Goal: Task Accomplishment & Management: Use online tool/utility

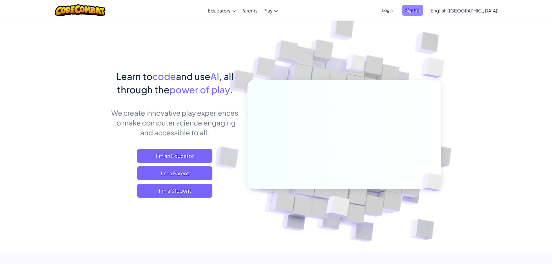
click at [424, 11] on span "Sign Up" at bounding box center [412, 10] width 21 height 11
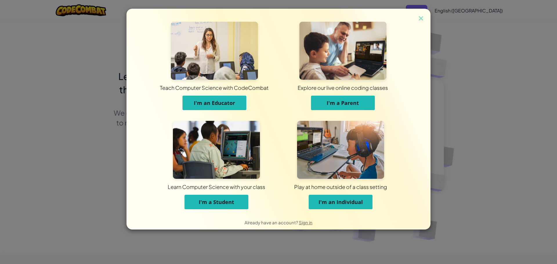
click at [231, 201] on span "I'm a Student" at bounding box center [216, 202] width 35 height 7
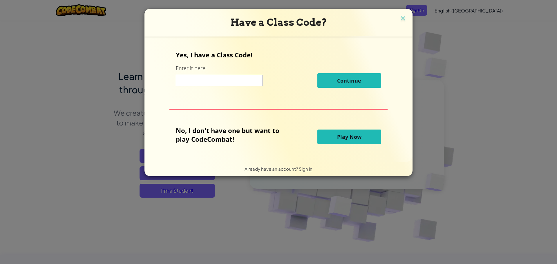
drag, startPoint x: 214, startPoint y: 91, endPoint x: 208, endPoint y: 83, distance: 9.8
click at [213, 91] on div "Yes, I have a Class Code! Enter it here: Continue" at bounding box center [278, 71] width 205 height 42
click at [208, 81] on input at bounding box center [219, 81] width 87 height 12
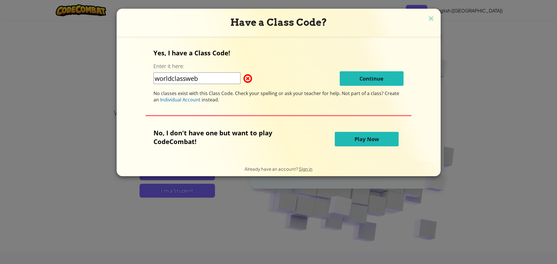
type input "worldclassweb"
drag, startPoint x: 220, startPoint y: 78, endPoint x: 134, endPoint y: 80, distance: 86.4
click at [136, 83] on div "Yes, I have a Class Code! Enter it here: worldclassweb Continue No classes exis…" at bounding box center [278, 99] width 312 height 114
click at [171, 77] on input "WorldClassWeb" at bounding box center [196, 78] width 87 height 12
type input "WordClassWeb"
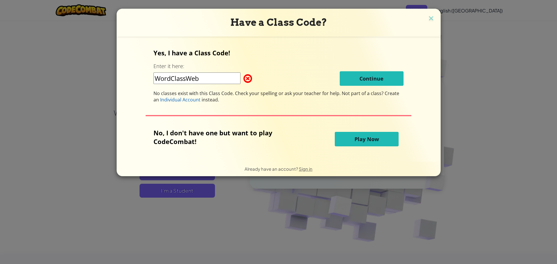
click at [229, 74] on div "WordClassWeb Continue" at bounding box center [278, 78] width 250 height 14
drag, startPoint x: 223, startPoint y: 76, endPoint x: 130, endPoint y: 79, distance: 92.8
click at [130, 81] on div "Yes, I have a Class Code! Enter it here: WordClassWeb Continue No classes exist…" at bounding box center [278, 99] width 312 height 114
click at [428, 22] on img at bounding box center [431, 18] width 8 height 9
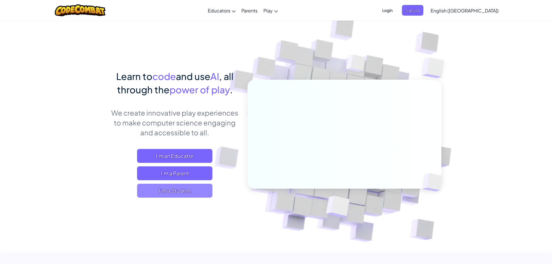
click at [174, 189] on span "I'm a Student" at bounding box center [174, 191] width 75 height 14
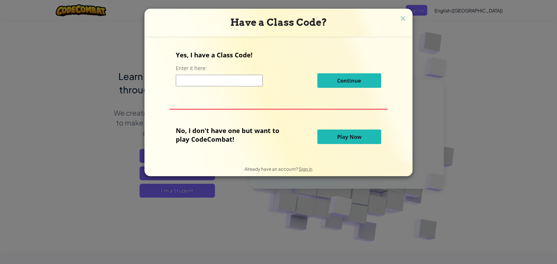
click at [255, 80] on input at bounding box center [219, 81] width 87 height 12
paste input "WordClassWeb"
type input "WordClassWeb"
click at [376, 68] on div "Yes, I have a Class Code! Enter it here: WordClassWeb Continue" at bounding box center [278, 71] width 205 height 42
click at [408, 17] on div "Have a Class Code?" at bounding box center [278, 23] width 268 height 28
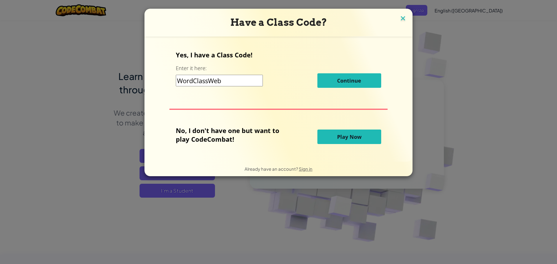
click at [403, 17] on img at bounding box center [403, 18] width 8 height 9
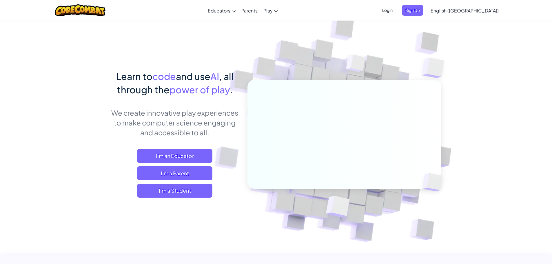
click at [168, 199] on div "Learn to code and use AI , all through the power of play . We create innovative…" at bounding box center [175, 140] width 128 height 140
click at [180, 190] on span "I'm a Student" at bounding box center [174, 191] width 75 height 14
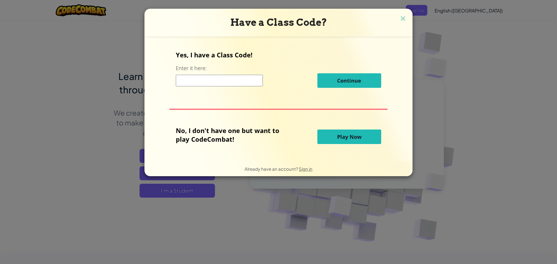
drag, startPoint x: 213, startPoint y: 74, endPoint x: 212, endPoint y: 78, distance: 4.2
click at [212, 78] on div "Continue" at bounding box center [278, 80] width 205 height 14
click at [212, 78] on input at bounding box center [219, 81] width 87 height 12
click at [397, 26] on h3 "Have a Class Code?" at bounding box center [278, 23] width 259 height 12
click at [402, 21] on img at bounding box center [403, 18] width 8 height 9
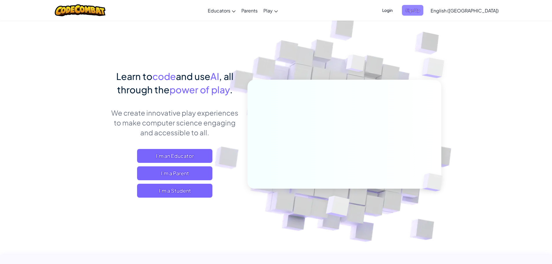
click at [424, 7] on span "Sign Up" at bounding box center [412, 10] width 21 height 11
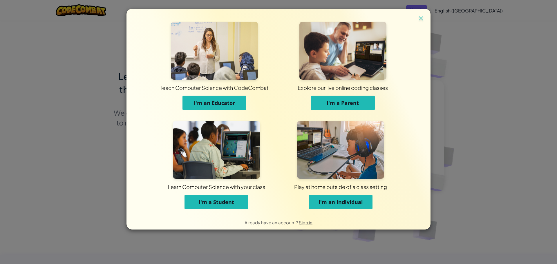
click at [246, 208] on button "I'm a Student" at bounding box center [216, 202] width 64 height 14
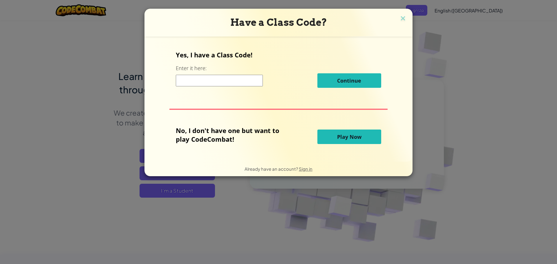
click at [254, 80] on input at bounding box center [219, 81] width 87 height 12
paste input "WordClassWeb"
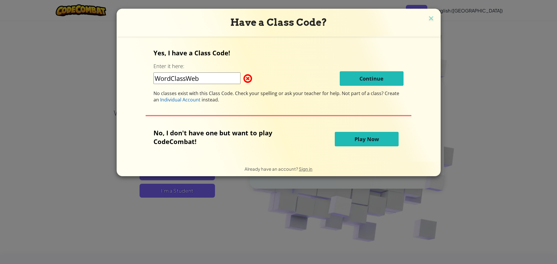
click at [213, 79] on input "WordClassWeb" at bounding box center [196, 78] width 87 height 12
click at [230, 75] on input "WordClassWeb=" at bounding box center [196, 78] width 87 height 12
type input "WordClassRide"
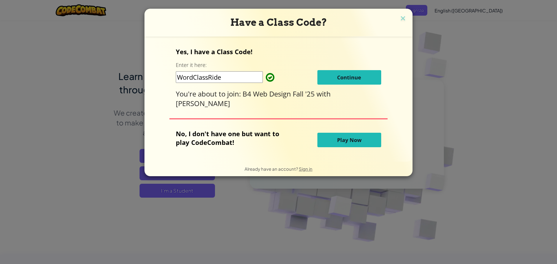
click at [370, 85] on button "Continue" at bounding box center [349, 77] width 64 height 14
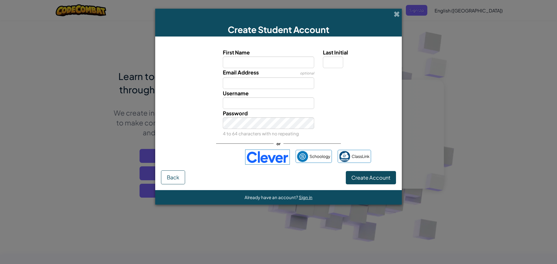
click at [294, 73] on div "Email Address optional" at bounding box center [268, 78] width 100 height 21
click at [294, 65] on input "First Name" at bounding box center [269, 63] width 92 height 12
type input "Timaya"
click at [341, 59] on input "Last Initial" at bounding box center [333, 63] width 20 height 12
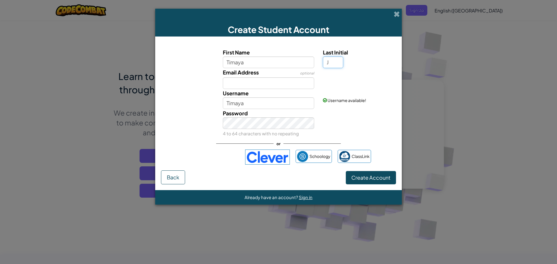
type input "J"
type input "TimayaJ"
click at [256, 81] on input "Email Address" at bounding box center [269, 83] width 92 height 12
type input "jennings.timaya.a@mymail.gocats.org"
click at [268, 104] on input "TimayaJ" at bounding box center [269, 103] width 92 height 12
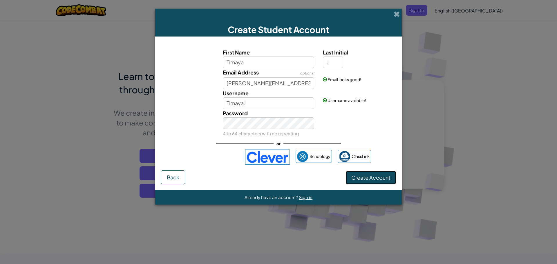
click at [367, 177] on span "Create Account" at bounding box center [370, 177] width 39 height 7
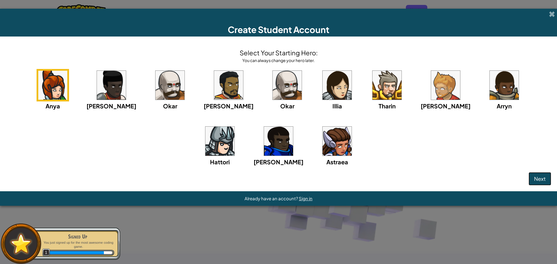
click at [543, 179] on span "Next" at bounding box center [540, 178] width 12 height 7
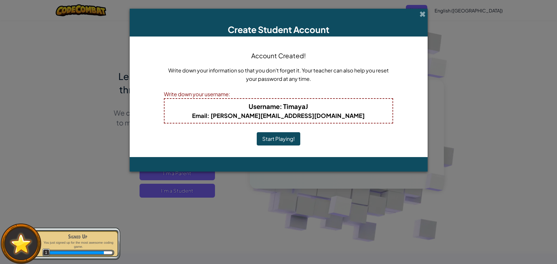
click at [285, 140] on button "Start Playing!" at bounding box center [278, 138] width 43 height 13
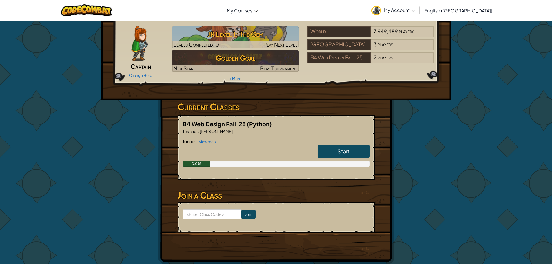
scroll to position [29, 0]
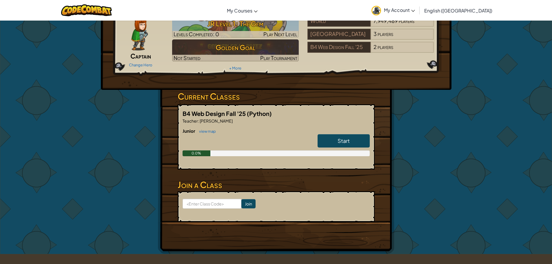
click at [329, 142] on link "Start" at bounding box center [344, 140] width 52 height 13
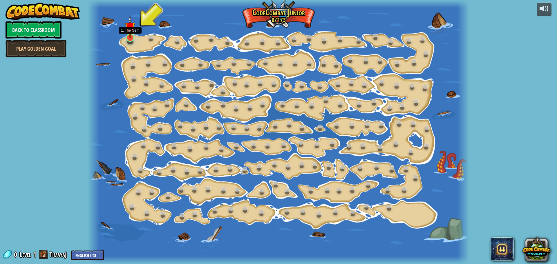
click at [130, 34] on img at bounding box center [130, 27] width 10 height 23
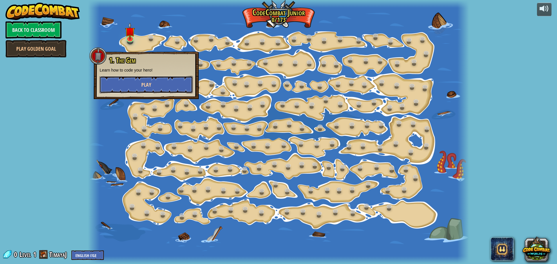
click at [136, 81] on button "Play" at bounding box center [145, 84] width 93 height 17
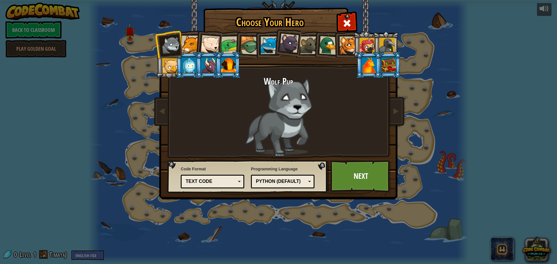
click at [232, 40] on div at bounding box center [230, 45] width 18 height 18
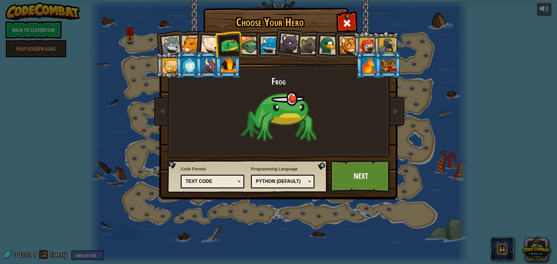
click at [232, 40] on div at bounding box center [230, 45] width 18 height 18
drag, startPoint x: 290, startPoint y: 36, endPoint x: 295, endPoint y: 36, distance: 4.6
click at [290, 36] on div at bounding box center [288, 43] width 19 height 19
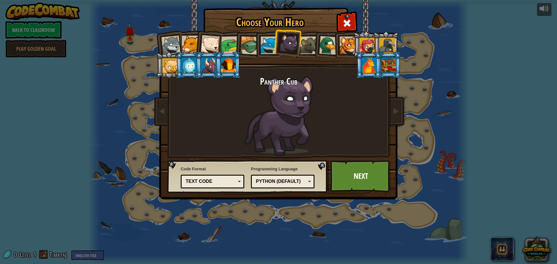
click at [328, 44] on div at bounding box center [328, 45] width 19 height 19
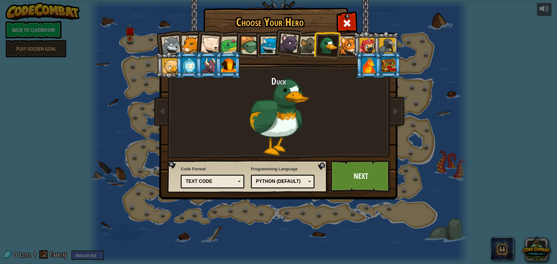
click at [223, 67] on div at bounding box center [228, 65] width 15 height 16
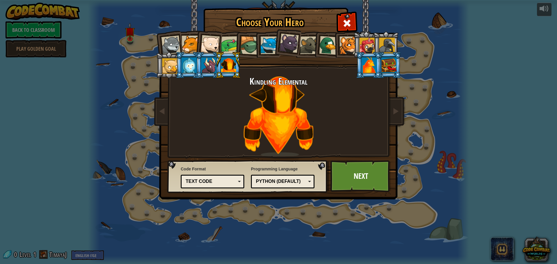
click at [363, 67] on div at bounding box center [369, 65] width 15 height 16
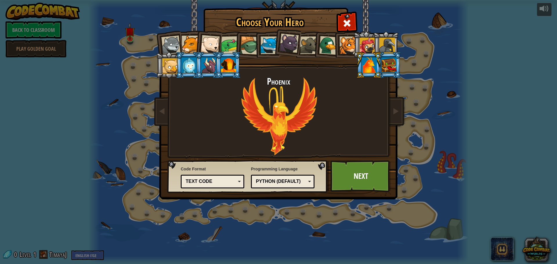
click at [388, 50] on div at bounding box center [387, 46] width 16 height 16
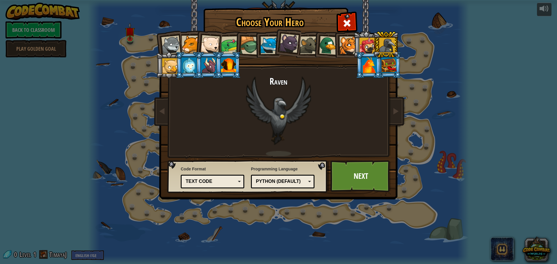
click at [366, 46] on div at bounding box center [367, 46] width 16 height 16
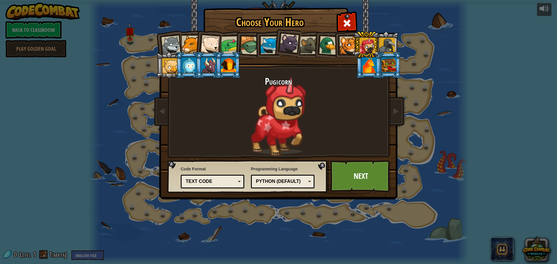
click at [167, 70] on div at bounding box center [170, 66] width 16 height 16
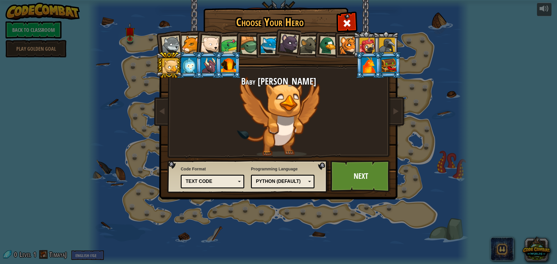
click at [208, 42] on div at bounding box center [209, 44] width 19 height 19
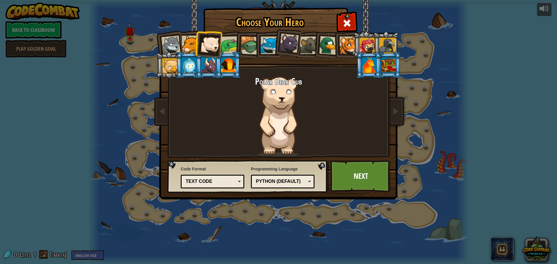
click at [258, 40] on li at bounding box center [267, 44] width 26 height 26
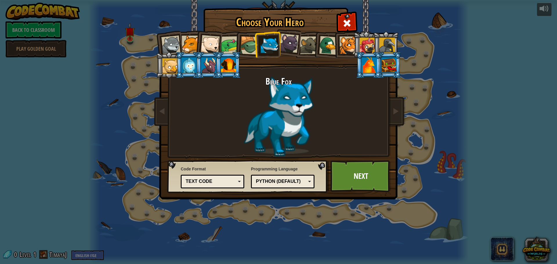
drag, startPoint x: 284, startPoint y: 40, endPoint x: 290, endPoint y: 48, distance: 9.7
click at [290, 48] on div at bounding box center [288, 43] width 19 height 19
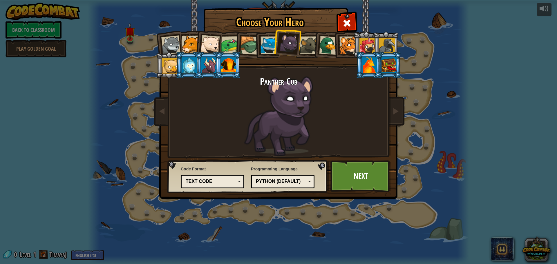
click at [303, 43] on div at bounding box center [309, 46] width 18 height 18
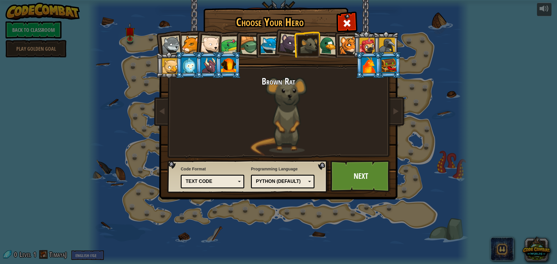
drag, startPoint x: 170, startPoint y: 67, endPoint x: 171, endPoint y: 71, distance: 4.2
click at [171, 71] on div at bounding box center [170, 66] width 16 height 16
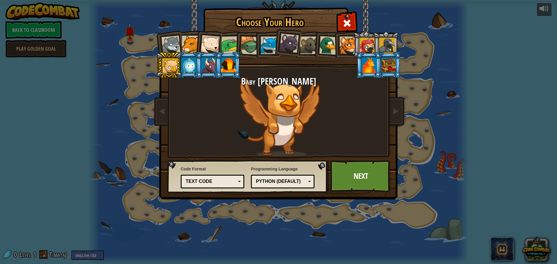
click at [353, 31] on ol at bounding box center [278, 31] width 239 height 0
click at [386, 43] on div at bounding box center [387, 46] width 16 height 16
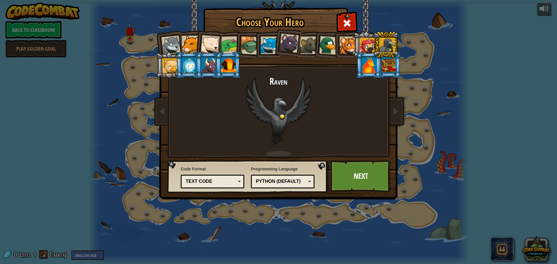
click at [227, 186] on div "Text code" at bounding box center [212, 181] width 56 height 9
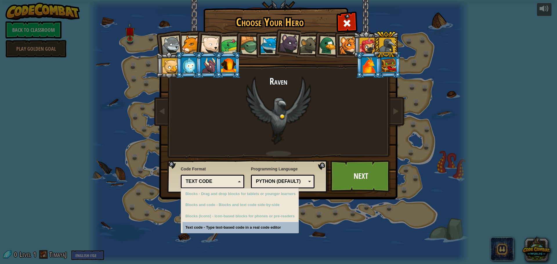
click at [229, 186] on div "Text code Blocks and code Blocks Blocks (Icons) Text code" at bounding box center [212, 182] width 63 height 14
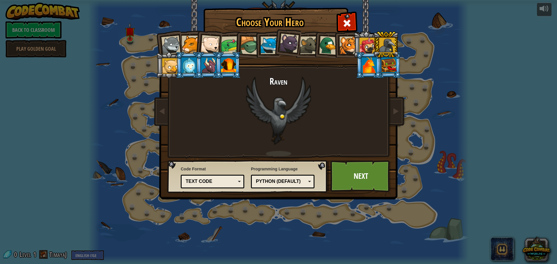
click at [257, 181] on div "Python (Default)" at bounding box center [281, 181] width 50 height 7
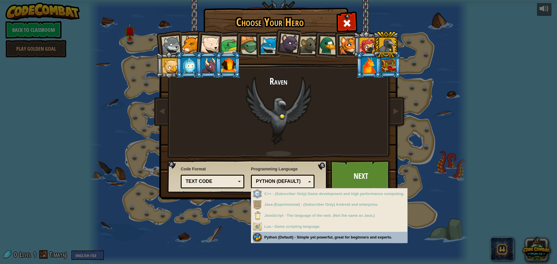
click at [259, 181] on div "Python (Default)" at bounding box center [281, 181] width 50 height 7
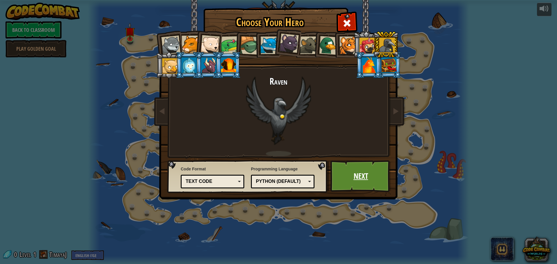
click at [343, 175] on link "Next" at bounding box center [360, 176] width 61 height 32
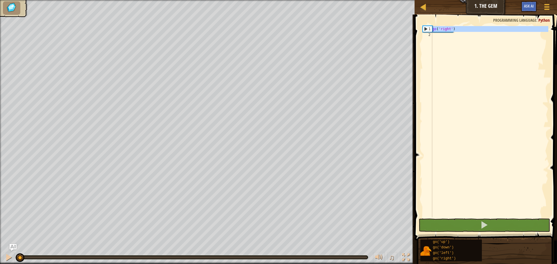
click at [424, 30] on div "1" at bounding box center [427, 29] width 9 height 6
click at [426, 31] on div "1" at bounding box center [427, 29] width 9 height 6
type textarea "go('right')"
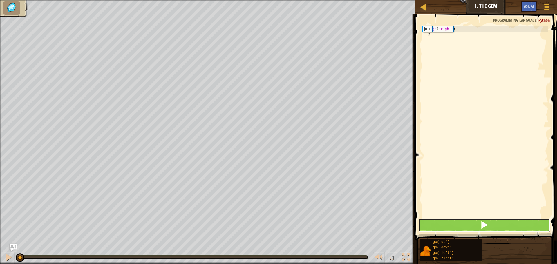
click at [439, 227] on button at bounding box center [483, 225] width 131 height 13
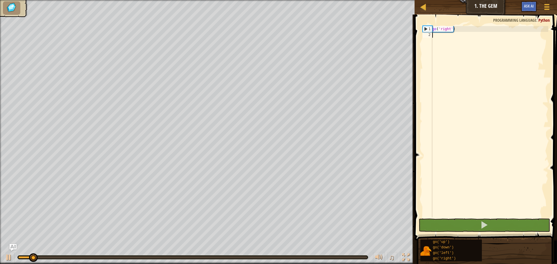
click at [455, 50] on div "go ( 'right' )" at bounding box center [489, 127] width 117 height 203
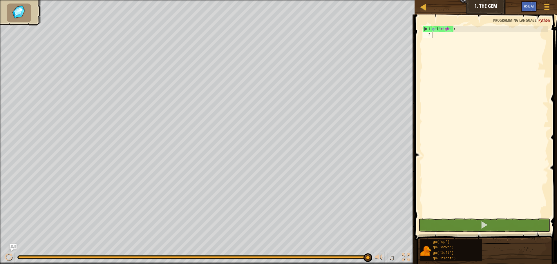
click at [327, 251] on div "♫ Raven" at bounding box center [278, 132] width 557 height 264
click at [16, 10] on img at bounding box center [12, 7] width 12 height 10
click at [552, 9] on button "Game Menu" at bounding box center [546, 8] width 15 height 14
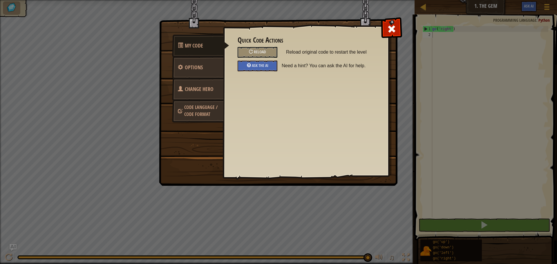
click at [402, 43] on div "My Code Options Change Hero Code Language / Code Format Quick Code Actions Relo…" at bounding box center [278, 132] width 557 height 264
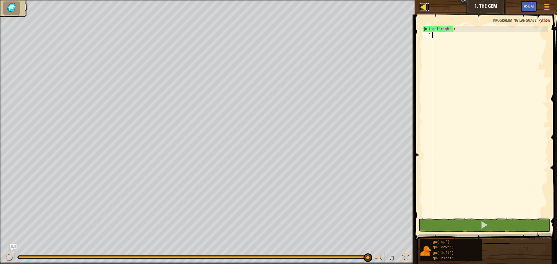
click at [419, 8] on div at bounding box center [422, 6] width 7 height 7
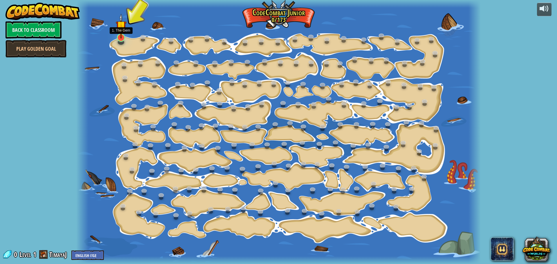
click at [120, 34] on img at bounding box center [121, 26] width 11 height 25
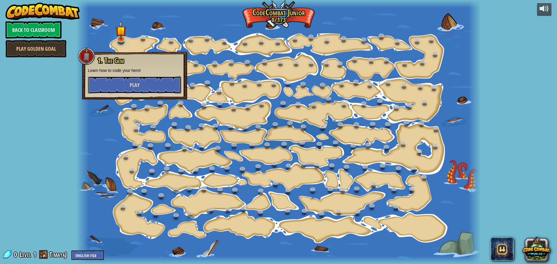
click at [154, 82] on button "Play" at bounding box center [134, 84] width 93 height 17
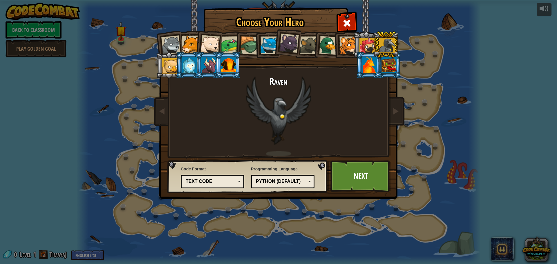
click at [269, 44] on div at bounding box center [269, 46] width 18 height 18
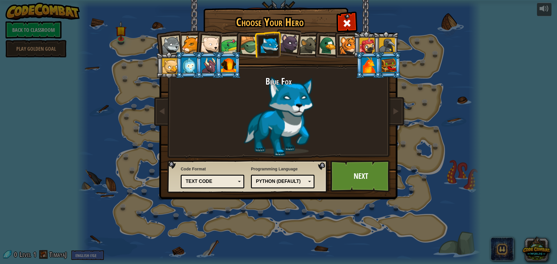
click at [245, 40] on div at bounding box center [249, 45] width 19 height 19
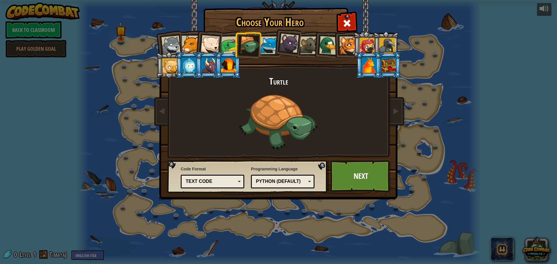
click at [375, 47] on li at bounding box center [386, 44] width 26 height 26
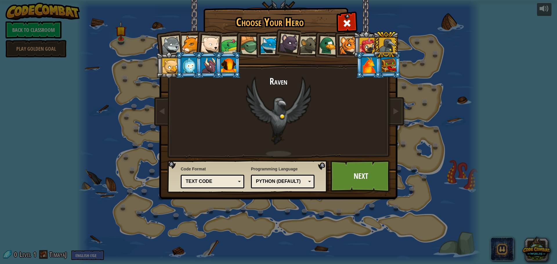
click at [382, 68] on div at bounding box center [388, 65] width 15 height 16
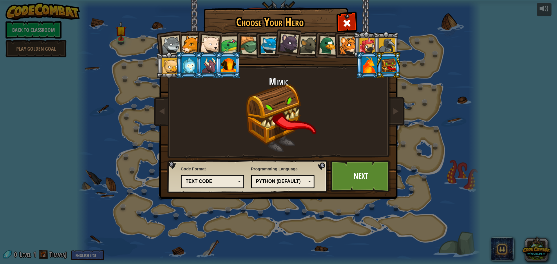
click at [373, 66] on div at bounding box center [369, 65] width 15 height 16
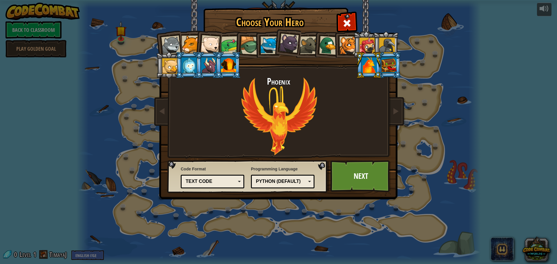
click at [189, 50] on div at bounding box center [190, 45] width 18 height 18
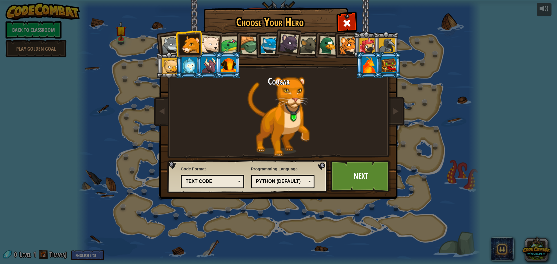
click at [201, 49] on li at bounding box center [188, 43] width 26 height 26
click at [211, 42] on div at bounding box center [209, 44] width 19 height 19
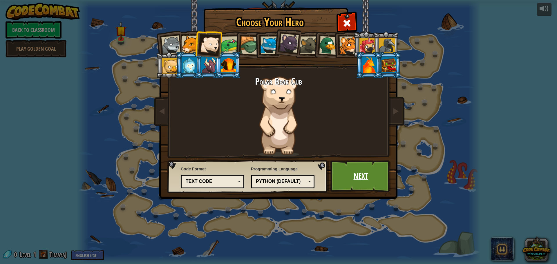
click at [344, 171] on link "Next" at bounding box center [360, 176] width 61 height 32
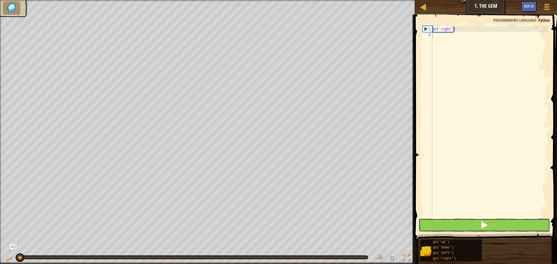
click at [447, 223] on button at bounding box center [483, 225] width 131 height 13
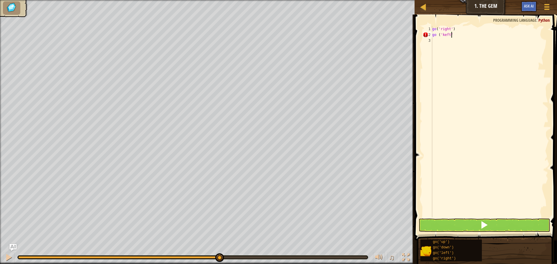
scroll to position [3, 1]
type textarea "go ('keft')"
click at [477, 226] on button at bounding box center [483, 225] width 131 height 13
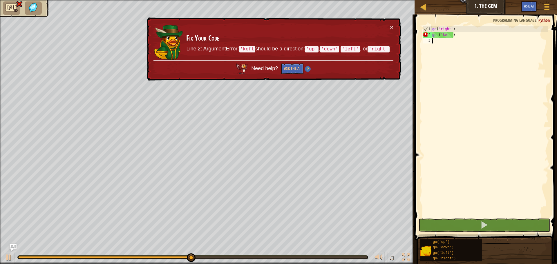
click at [447, 40] on div "go ( 'right' ) go ( 'keft' )" at bounding box center [489, 127] width 117 height 203
click at [455, 33] on div "go ( 'right' ) go ( 'keft' )" at bounding box center [489, 127] width 117 height 203
click at [437, 32] on div "go ( 'right' ) go ( 'keft' )" at bounding box center [489, 127] width 117 height 203
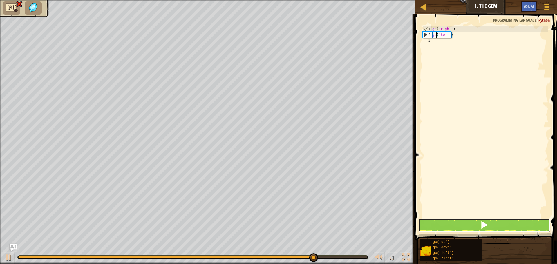
click at [468, 227] on button at bounding box center [483, 225] width 131 height 13
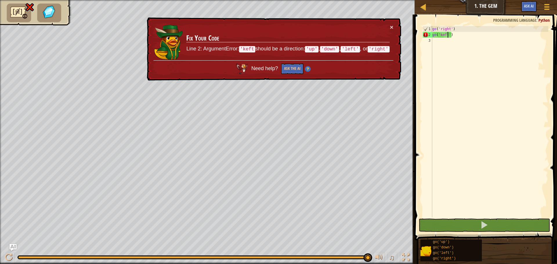
click at [446, 35] on div "go ( 'right' ) go ( 'keft' )" at bounding box center [489, 127] width 117 height 203
click at [459, 37] on div "go ( 'right' ) go ( 'keft' )" at bounding box center [489, 127] width 117 height 203
click at [442, 34] on div "go ( 'right' ) go ( 'keft' )" at bounding box center [489, 127] width 117 height 203
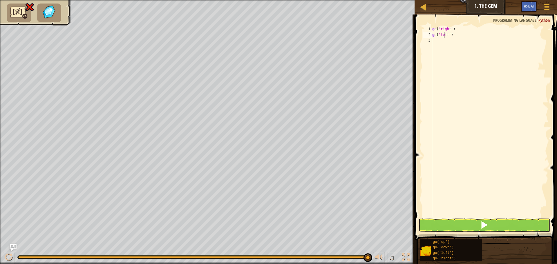
scroll to position [3, 1]
type textarea "go('left')"
drag, startPoint x: 485, startPoint y: 226, endPoint x: 482, endPoint y: 226, distance: 2.9
click at [484, 226] on span at bounding box center [484, 225] width 8 height 8
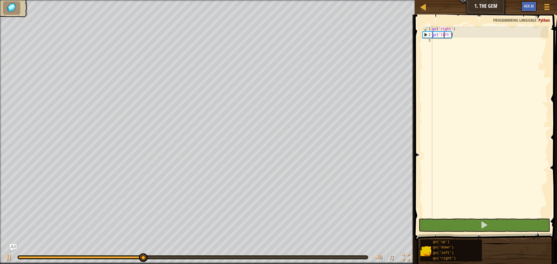
click at [444, 40] on div "go ( 'right' ) go ( 'left' )" at bounding box center [489, 127] width 117 height 203
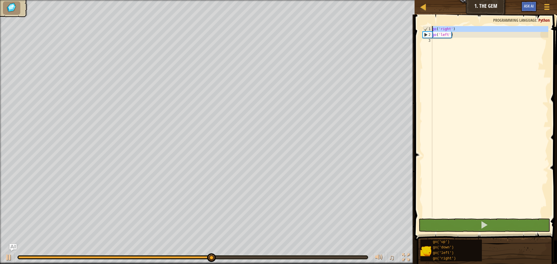
click at [428, 31] on div "1" at bounding box center [427, 29] width 9 height 6
click at [425, 36] on div "2" at bounding box center [427, 35] width 9 height 6
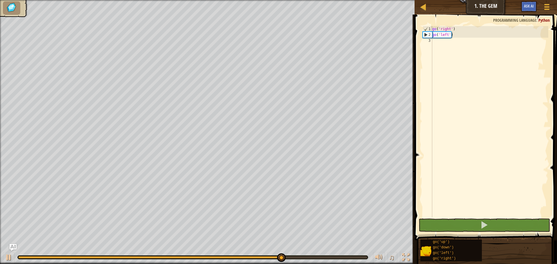
click at [423, 35] on div "2" at bounding box center [427, 35] width 9 height 6
type textarea "go('left')"
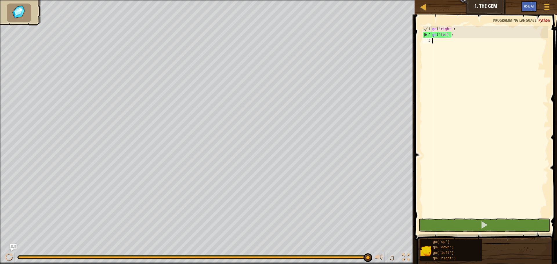
click at [447, 42] on div "go ( 'right' ) go ( 'left' )" at bounding box center [489, 127] width 117 height 203
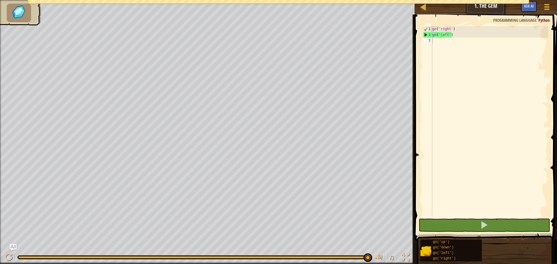
click at [446, 105] on div "go ( 'right' ) go ( 'left' )" at bounding box center [489, 127] width 117 height 203
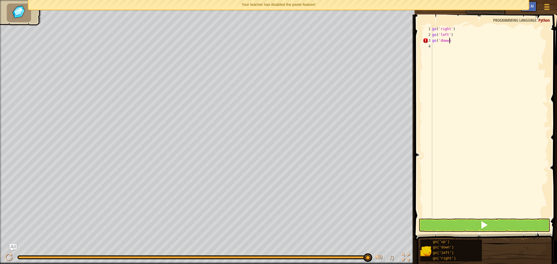
scroll to position [3, 1]
type textarea "go('down')"
click at [482, 221] on span at bounding box center [484, 225] width 8 height 8
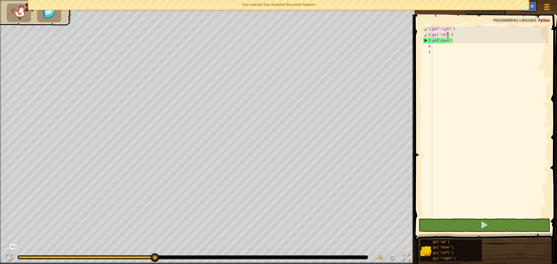
click at [447, 37] on div "go ( 'right' ) go ( 'left' ) go ( 'down' )" at bounding box center [489, 127] width 117 height 203
drag, startPoint x: 449, startPoint y: 32, endPoint x: 444, endPoint y: 31, distance: 5.0
click at [448, 31] on div "go ( 'right' ) go ( 'left' ) go ( 'down' )" at bounding box center [489, 127] width 117 height 203
type textarea "go('right')"
click at [436, 44] on div "go ( 'right' ) go ( 'left' ) go ( 'down' )" at bounding box center [489, 127] width 117 height 203
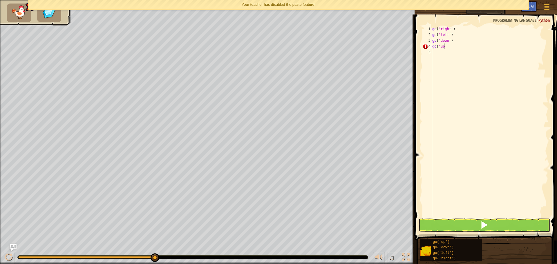
scroll to position [3, 1]
type textarea "go('up')"
click at [451, 224] on button at bounding box center [483, 225] width 131 height 13
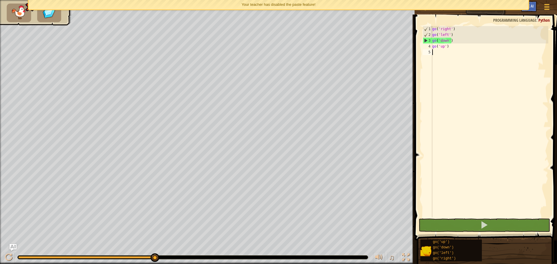
click at [460, 57] on div "go ( 'right' ) go ( 'left' ) go ( 'down' ) go ( 'up' )" at bounding box center [489, 127] width 117 height 203
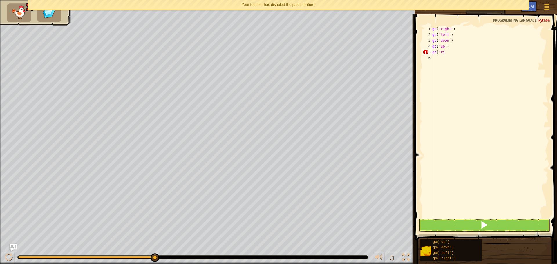
type textarea "g"
click at [446, 48] on div "go ( 'right' ) go ( 'left' ) go ( 'down' ) go ( )" at bounding box center [489, 127] width 117 height 203
click at [455, 39] on div "go ( 'right' ) go ( 'left' ) go ( 'down' ) )" at bounding box center [489, 127] width 117 height 203
type textarea "g"
click at [454, 32] on div "go ( 'right' ) go ( 'left' ) )" at bounding box center [489, 127] width 117 height 203
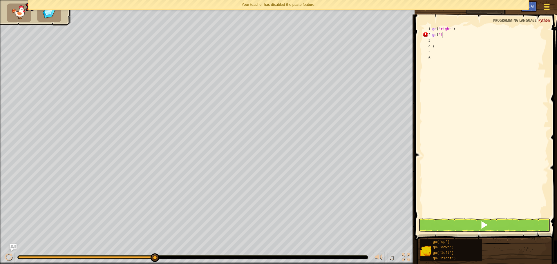
type textarea "go('l"
click at [544, 6] on div at bounding box center [546, 7] width 8 height 8
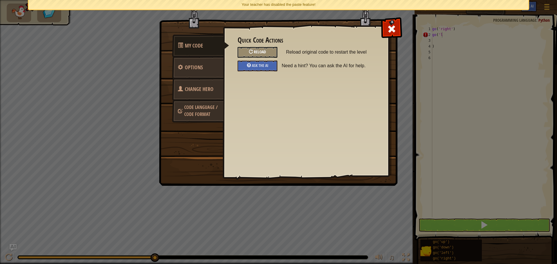
click at [268, 51] on div "Reload" at bounding box center [257, 52] width 40 height 11
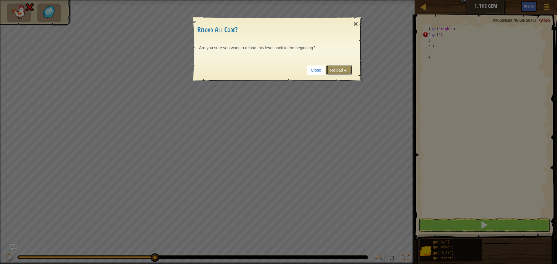
click at [339, 69] on link "Reload All" at bounding box center [339, 70] width 26 height 10
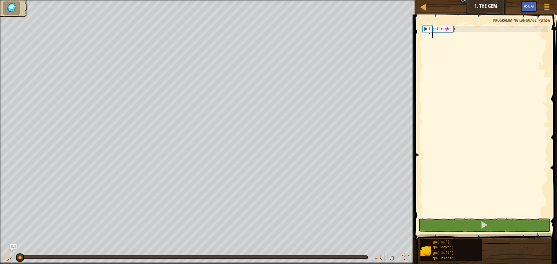
drag, startPoint x: 450, startPoint y: 39, endPoint x: 444, endPoint y: 38, distance: 6.3
click at [450, 40] on div "go ( 'right' )" at bounding box center [489, 127] width 117 height 203
